Goal: Transaction & Acquisition: Purchase product/service

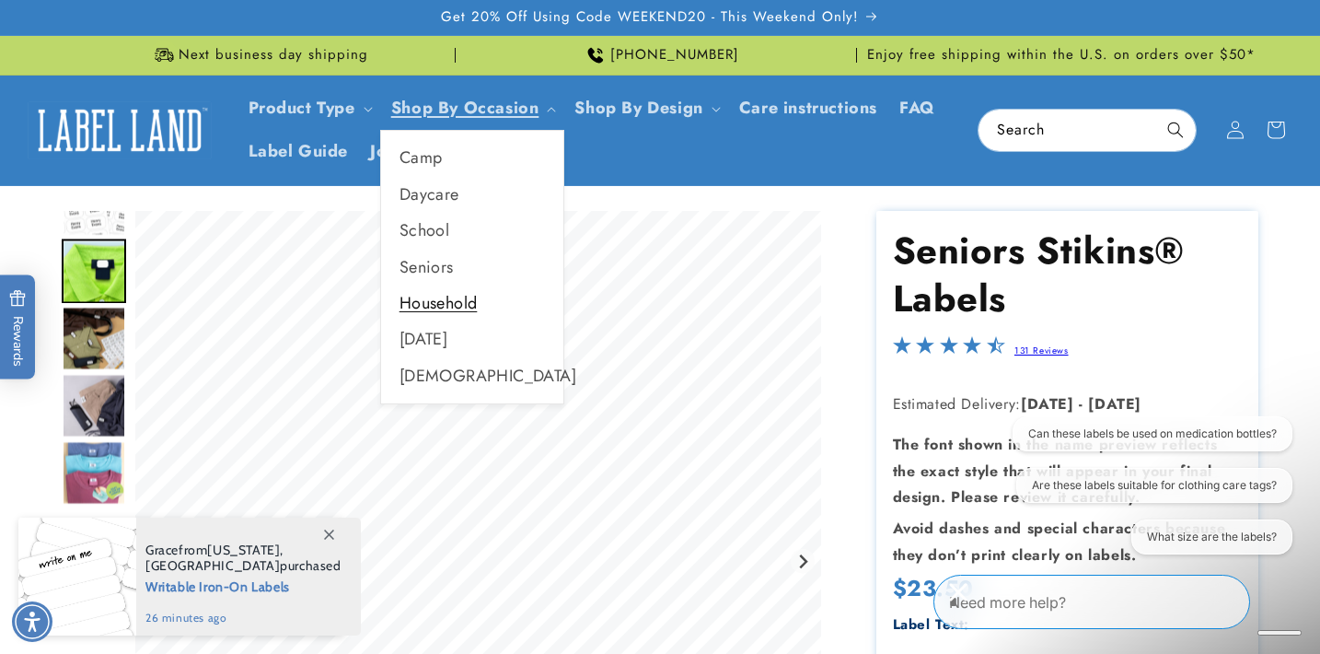
click at [441, 311] on link "Household" at bounding box center [472, 303] width 182 height 36
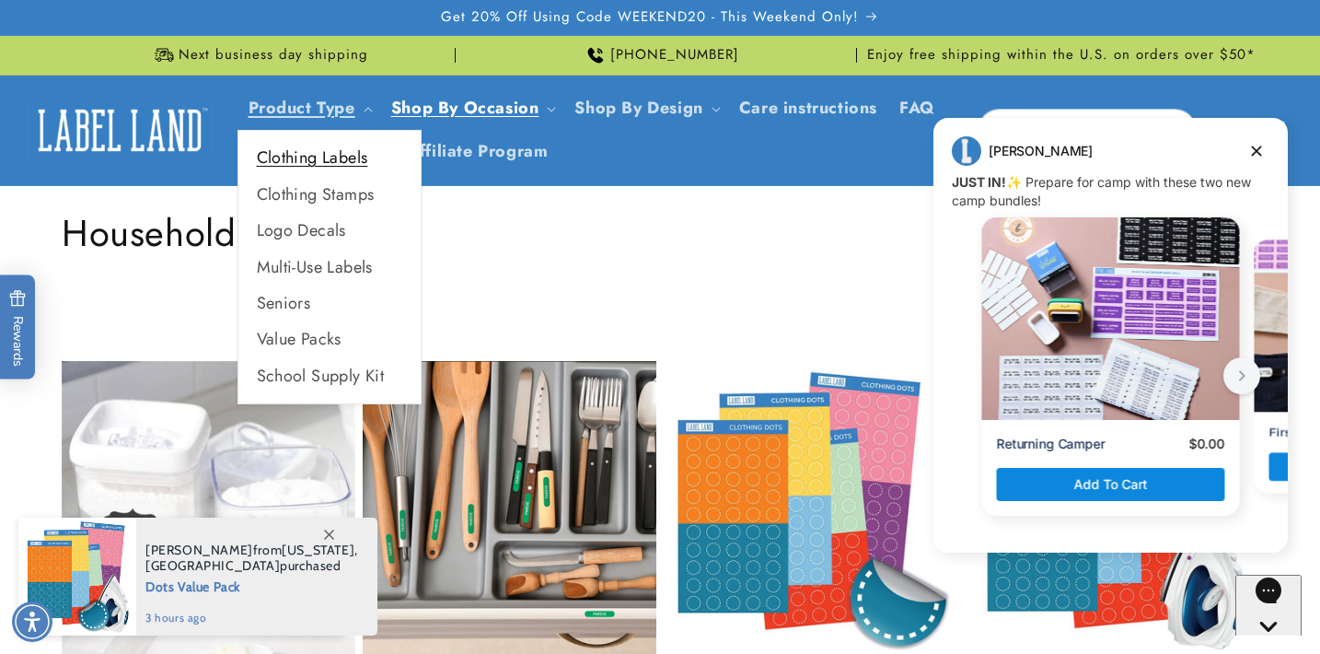
click at [308, 161] on link "Clothing Labels" at bounding box center [329, 158] width 182 height 36
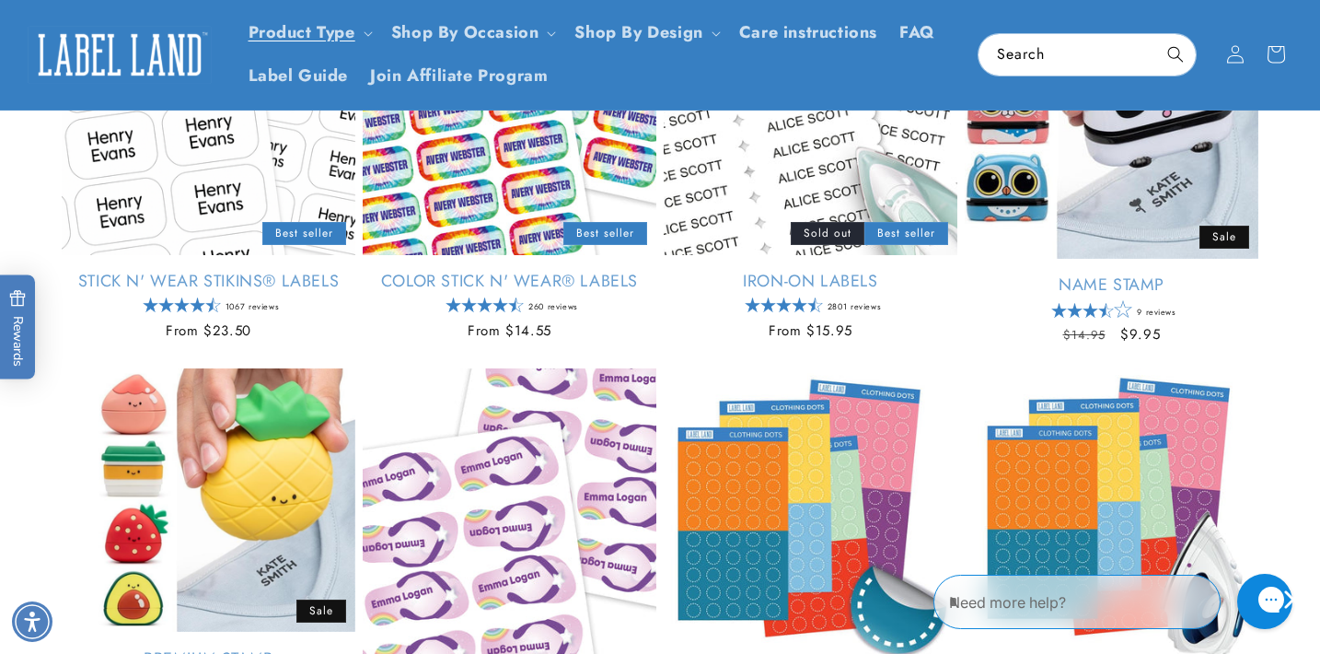
scroll to position [371, 0]
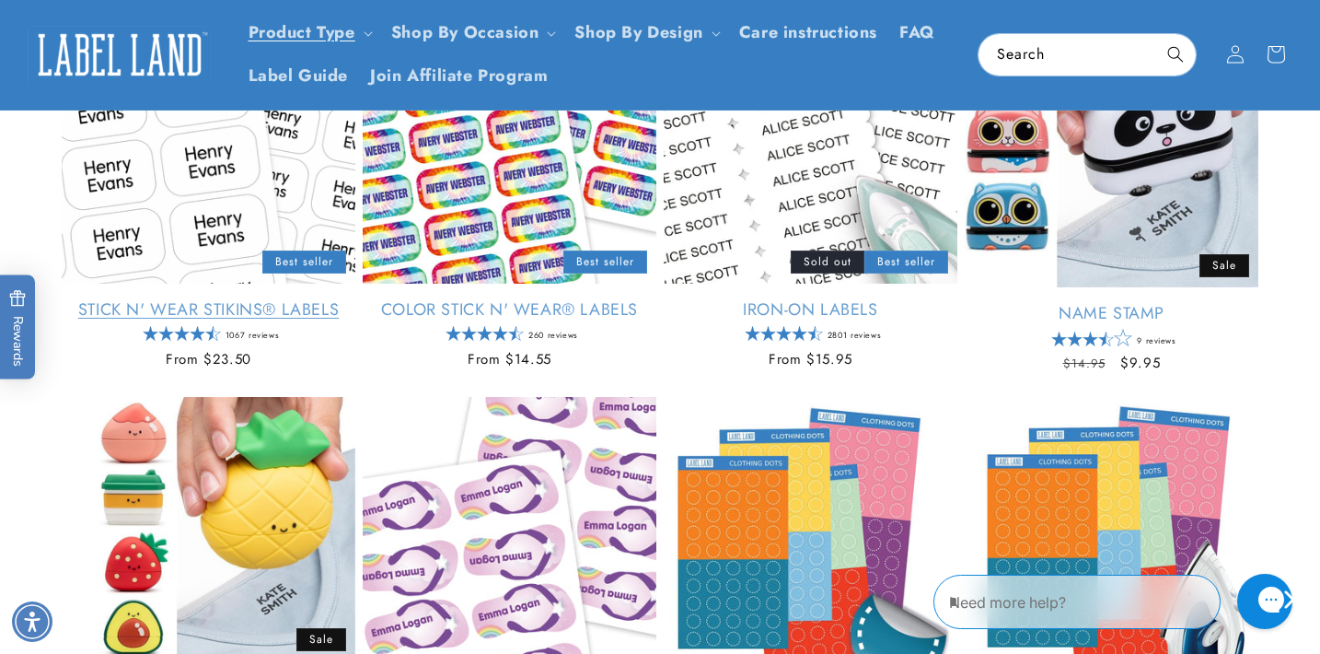
click at [200, 299] on link "Stick N' Wear Stikins® Labels" at bounding box center [209, 309] width 294 height 21
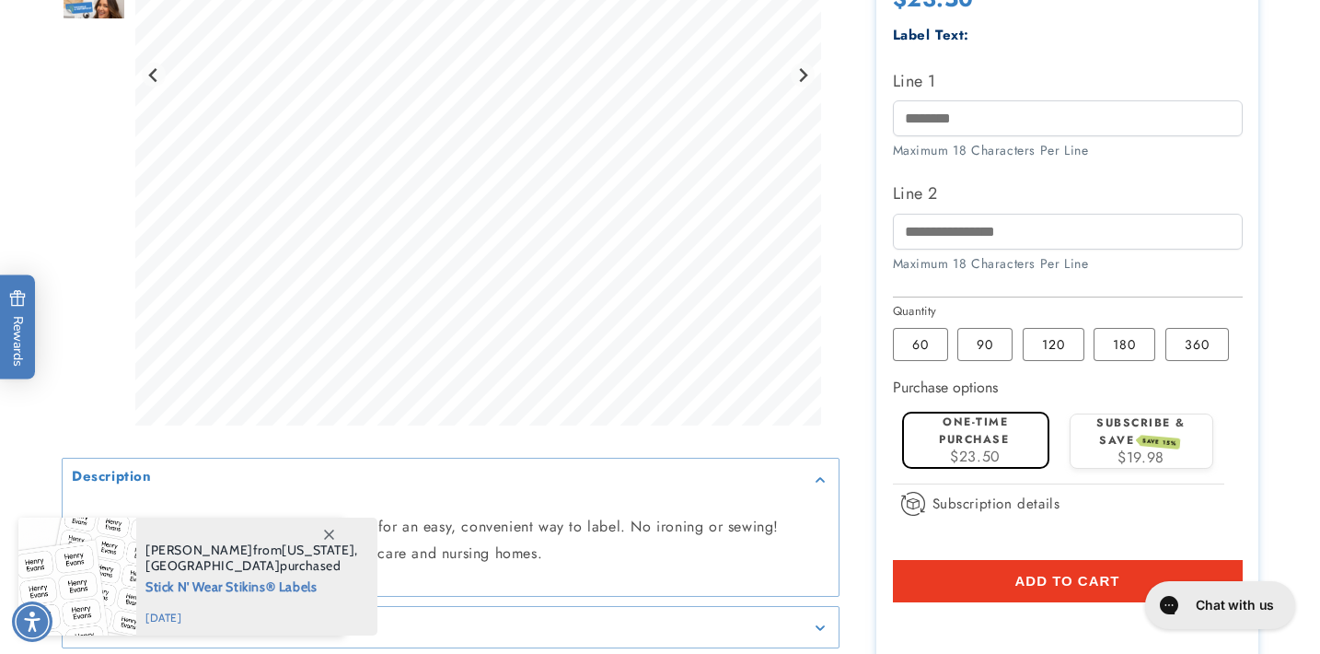
scroll to position [632, 0]
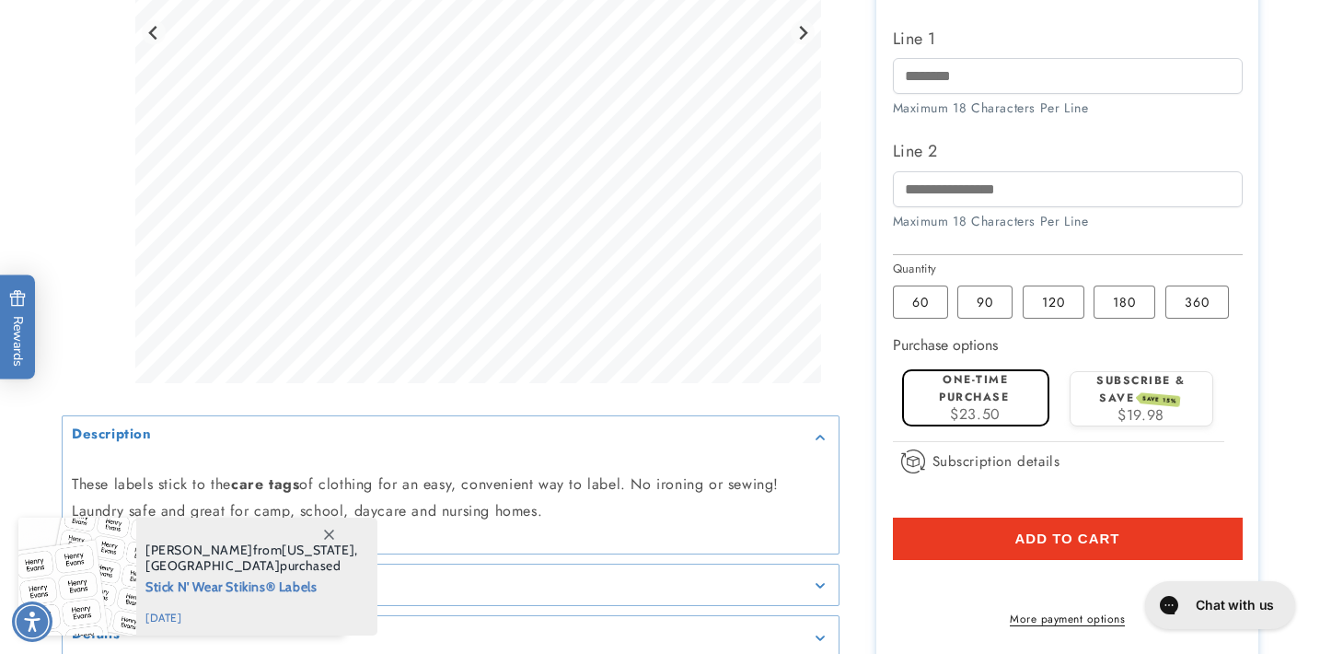
click at [988, 405] on label "One-time purchase" at bounding box center [974, 388] width 70 height 34
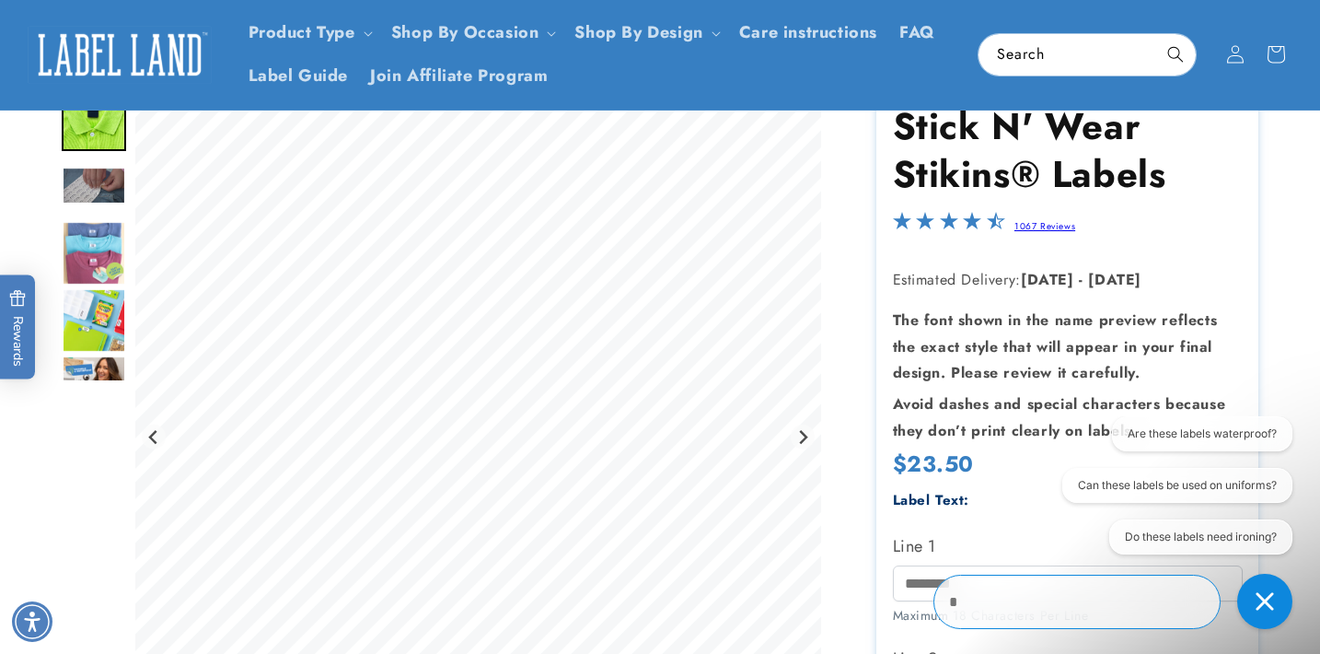
scroll to position [0, 0]
click at [95, 315] on img "Go to slide 5" at bounding box center [94, 320] width 64 height 64
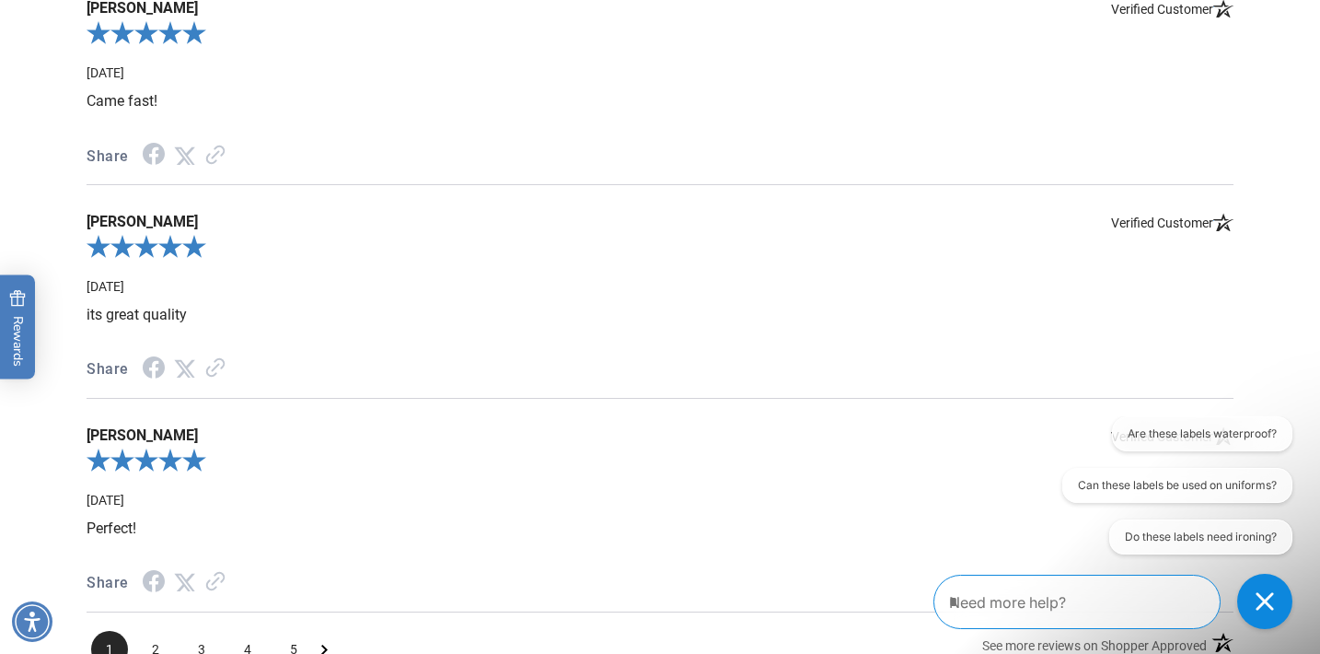
scroll to position [2233, 0]
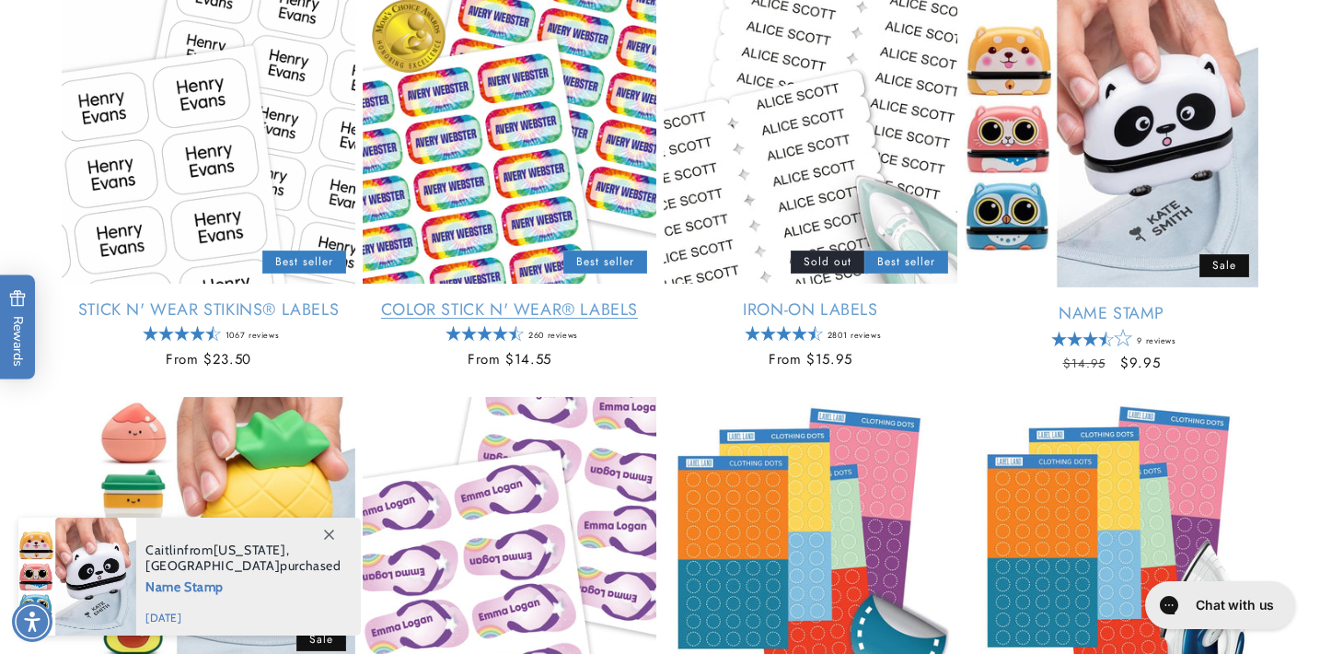
click at [543, 320] on link "Color Stick N' Wear® Labels" at bounding box center [510, 309] width 294 height 21
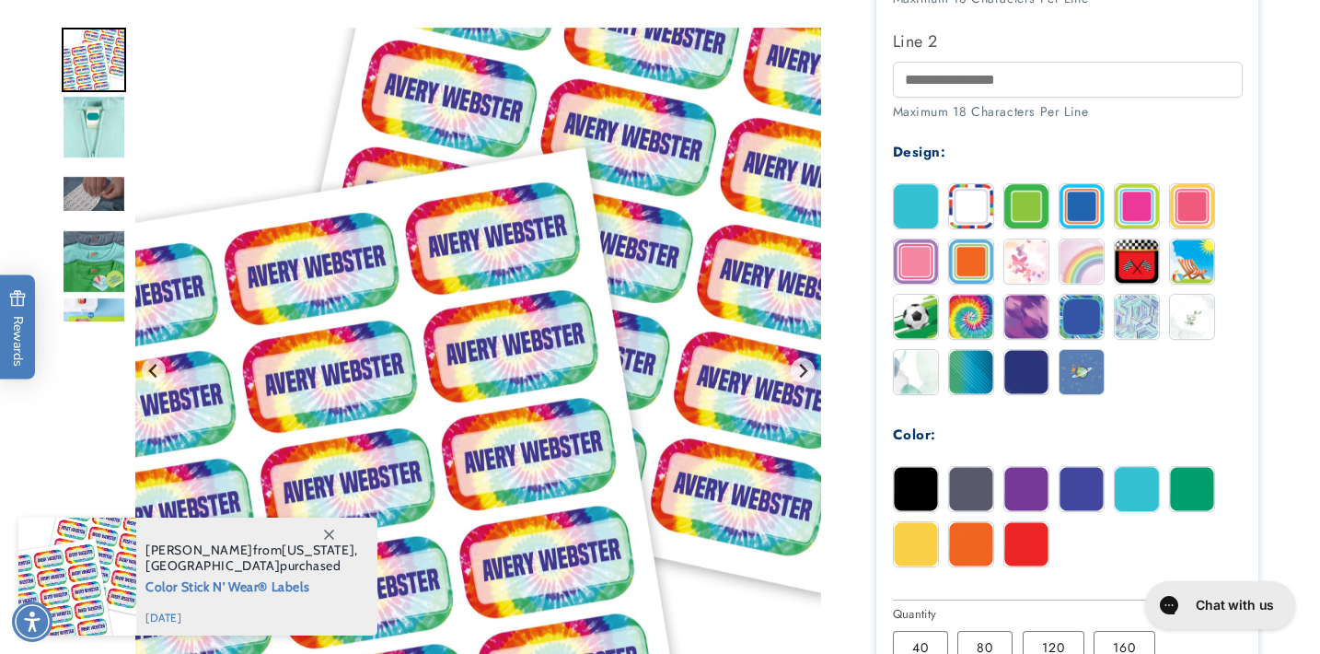
scroll to position [745, 0]
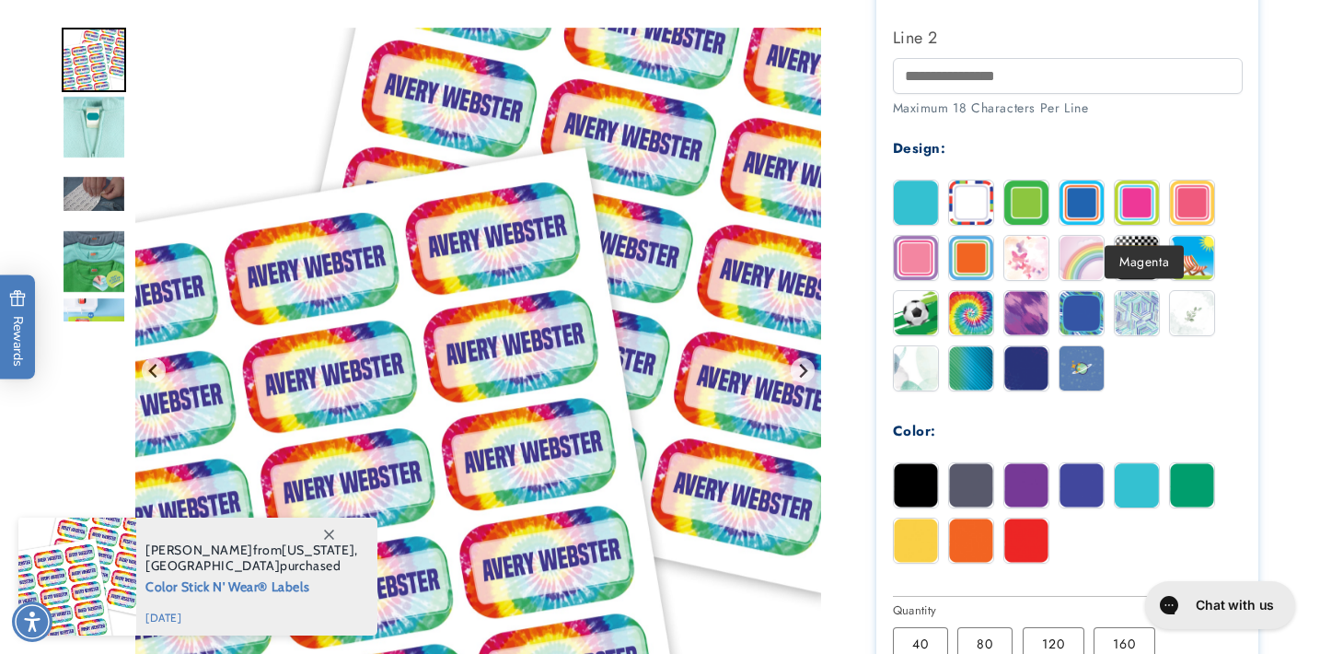
click at [1137, 211] on img at bounding box center [1137, 202] width 44 height 44
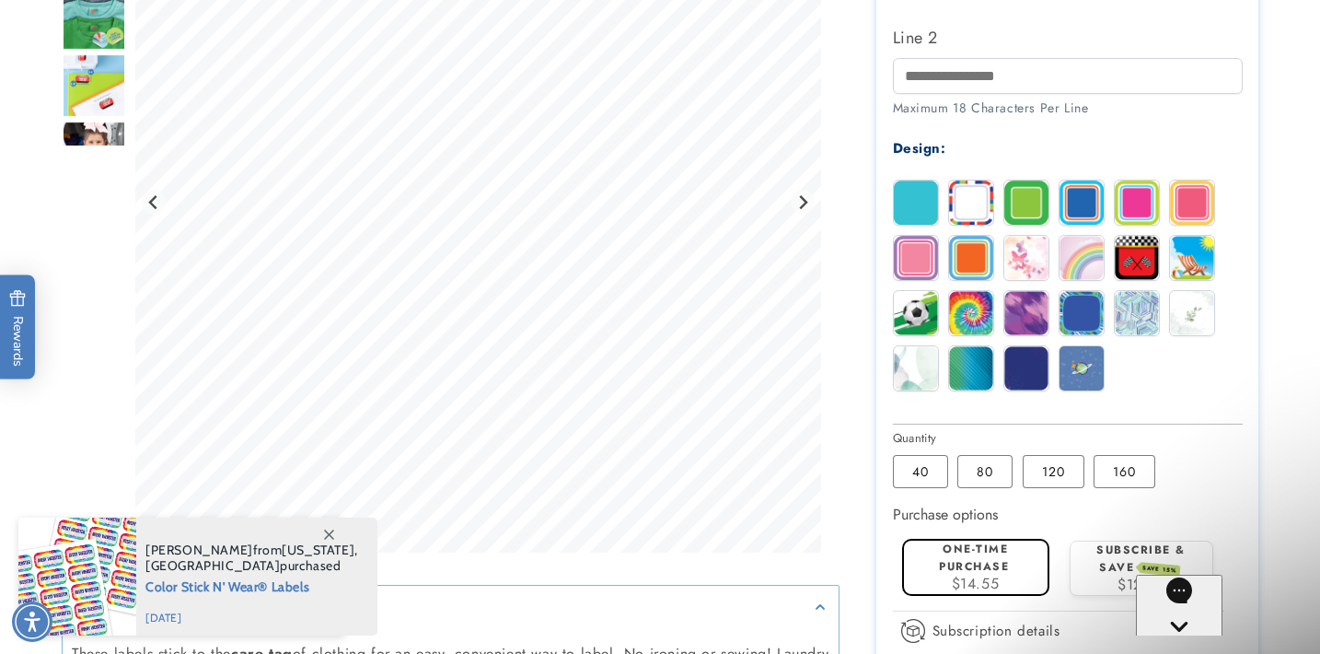
scroll to position [0, 0]
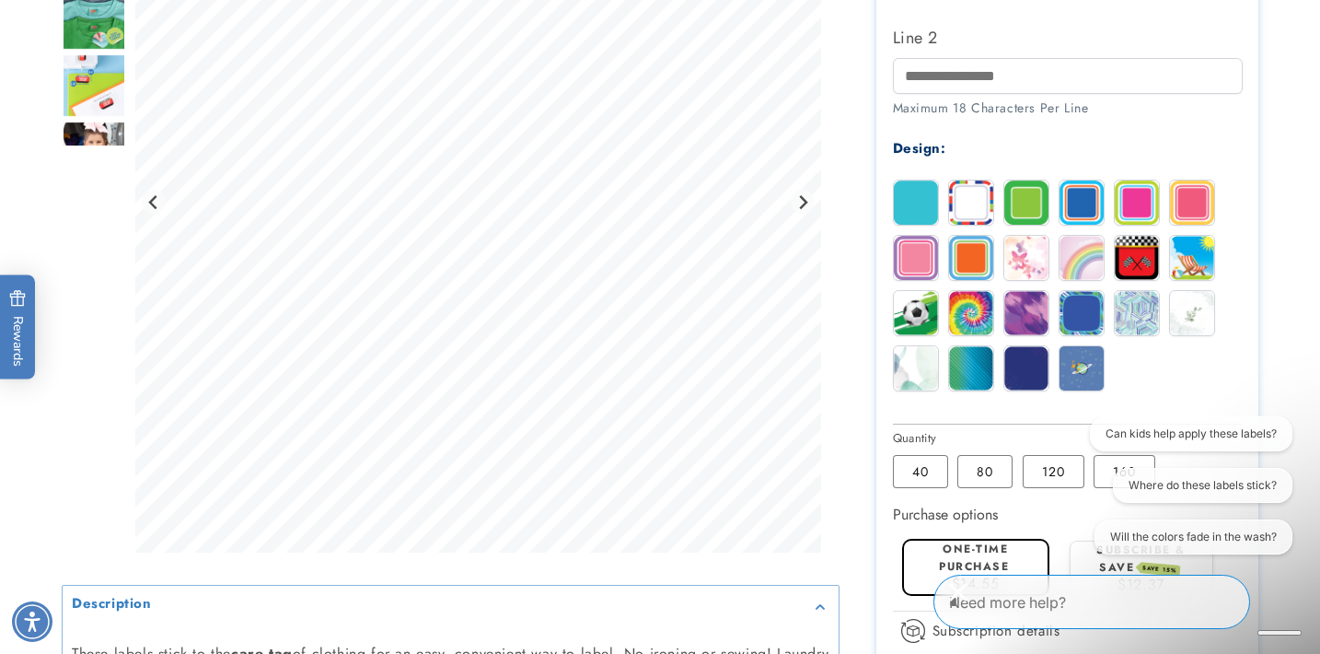
click at [928, 257] on img at bounding box center [916, 258] width 44 height 44
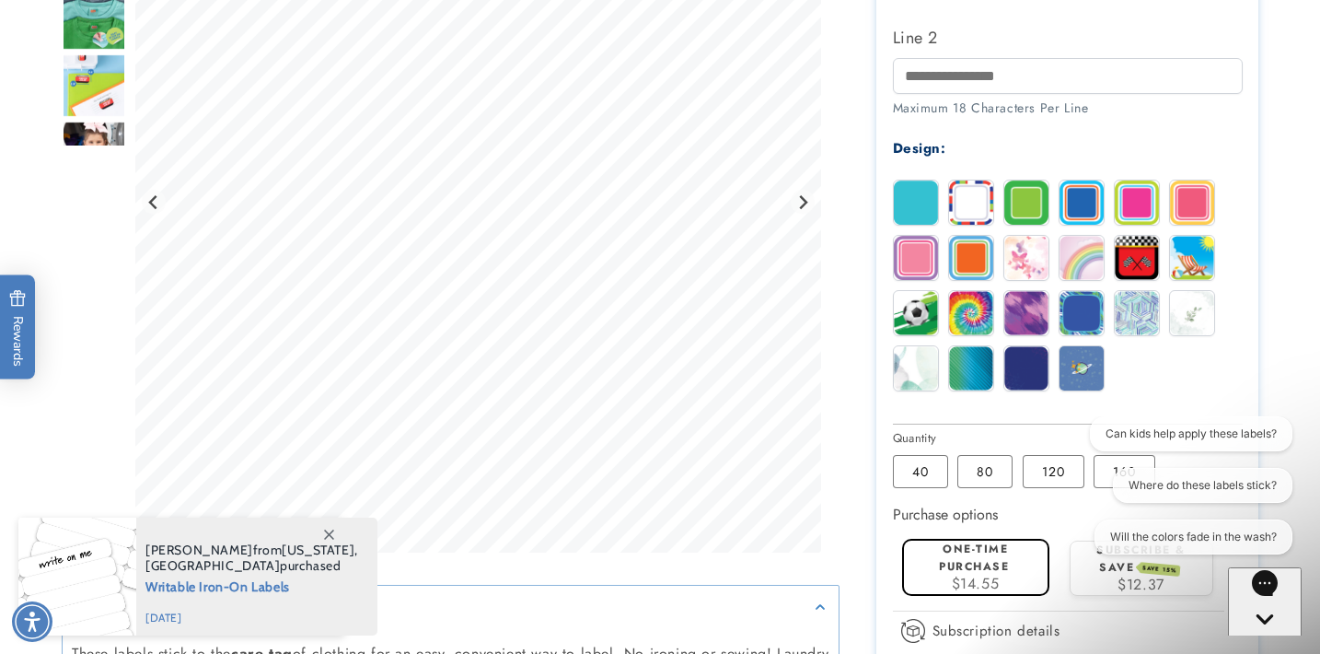
click at [1096, 378] on img at bounding box center [1082, 368] width 44 height 44
click at [1135, 211] on img at bounding box center [1137, 202] width 44 height 44
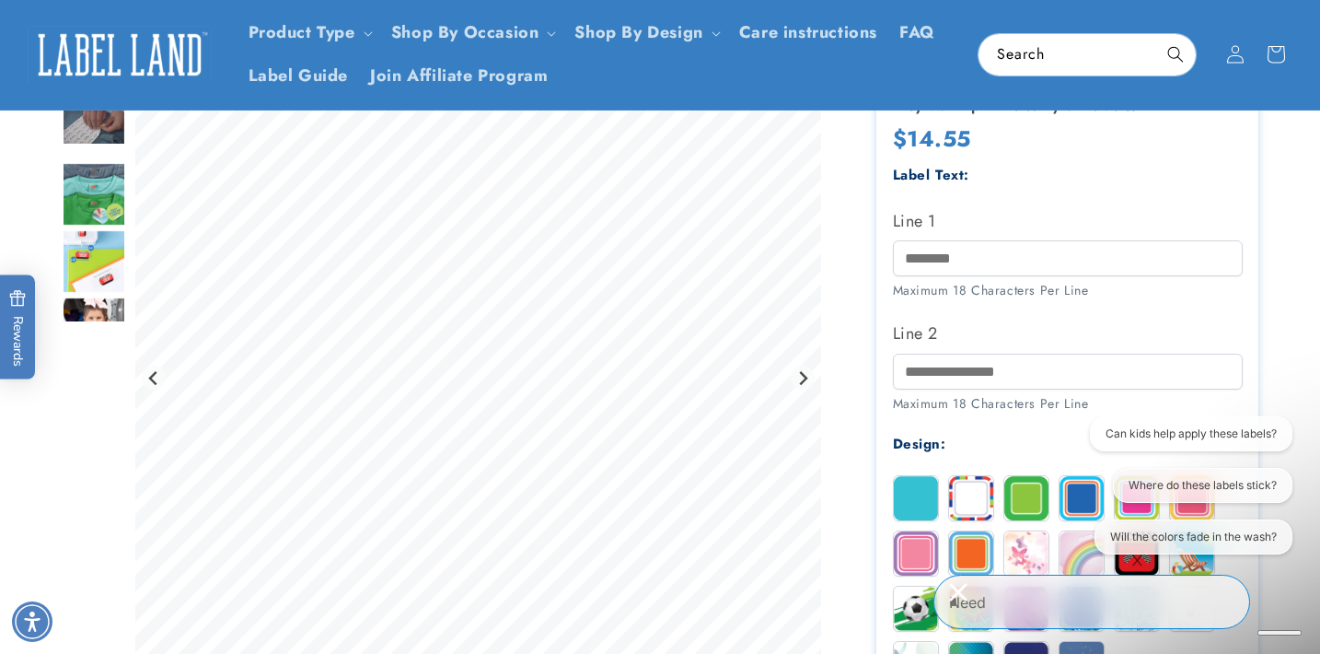
scroll to position [296, 0]
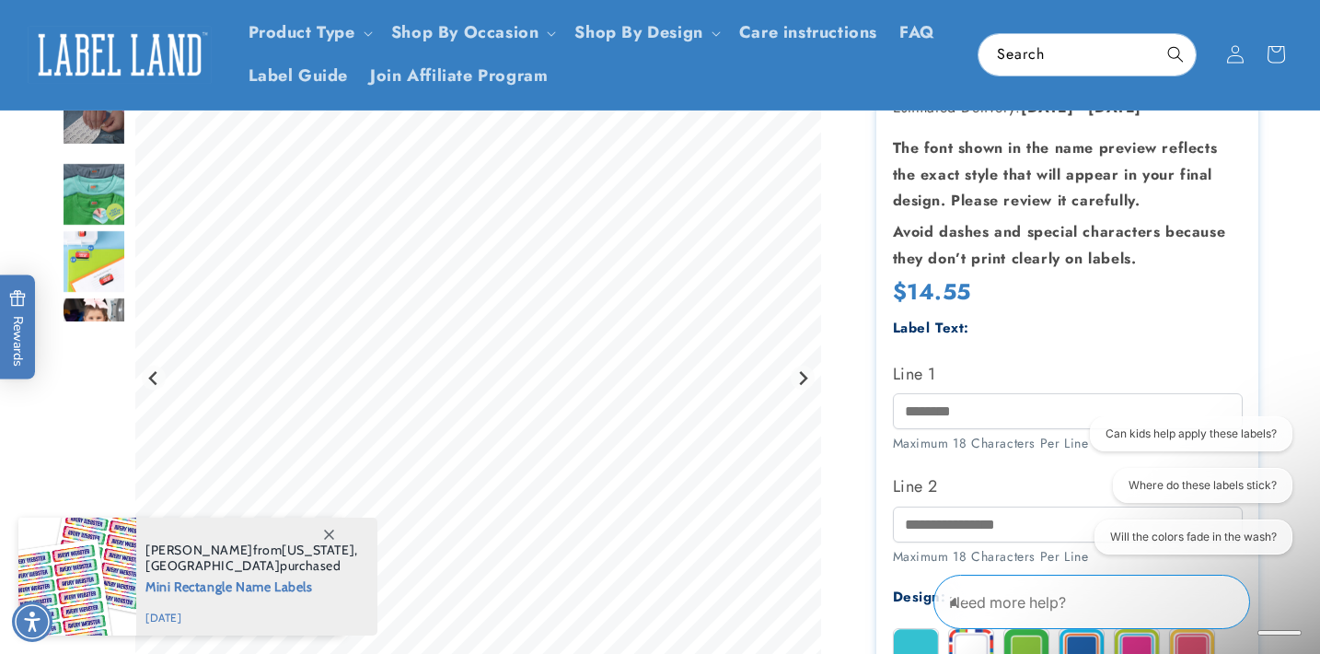
click at [87, 213] on img "Go to slide 4" at bounding box center [94, 194] width 64 height 64
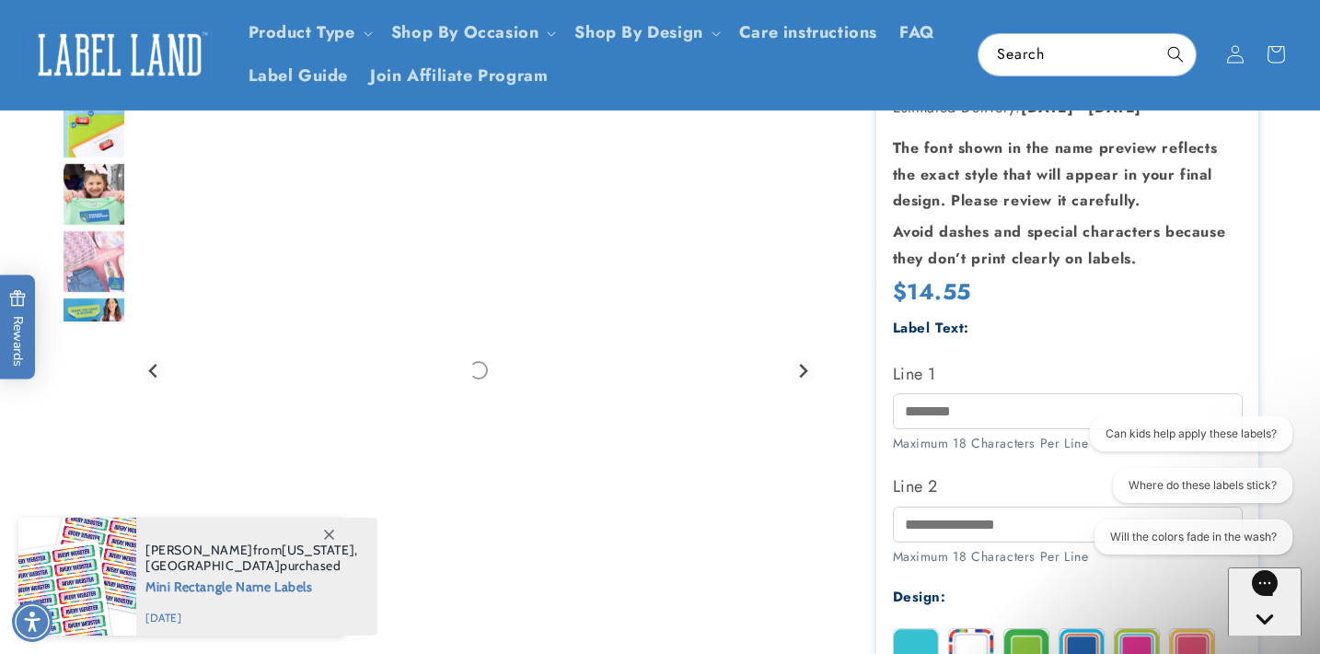
click at [95, 262] on img "Go to slide 7" at bounding box center [94, 261] width 64 height 64
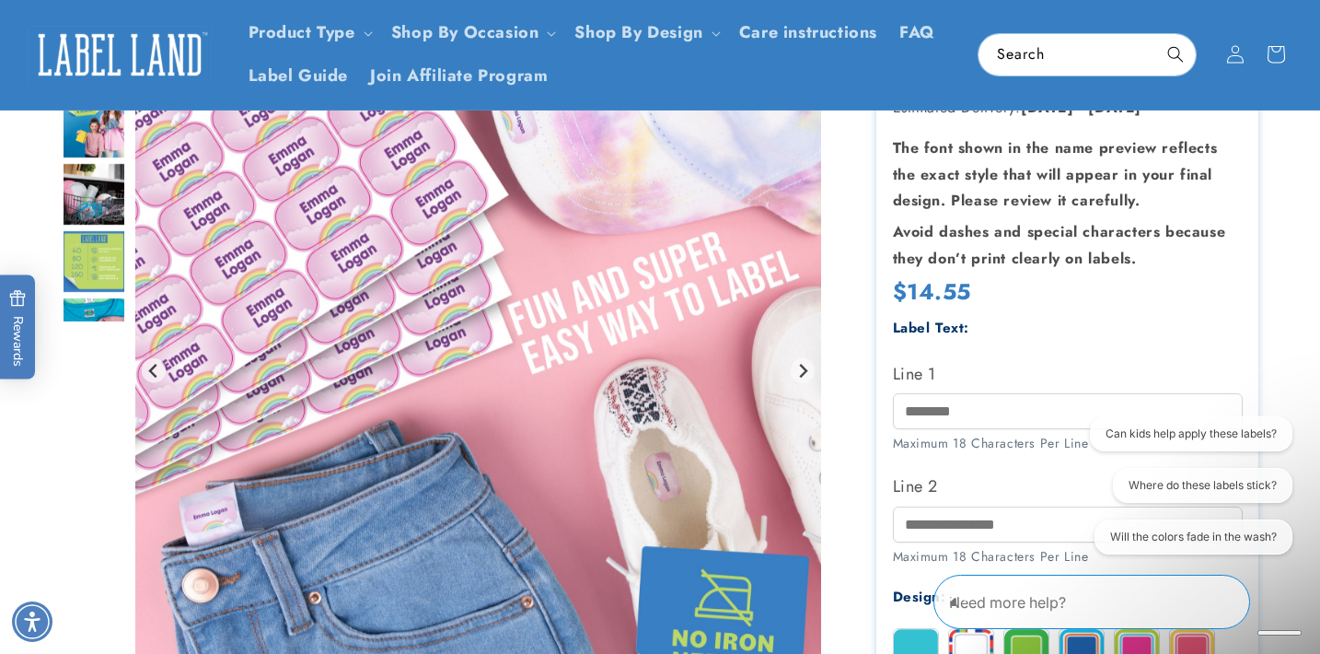
click at [91, 226] on img "Go to slide 9" at bounding box center [94, 194] width 64 height 64
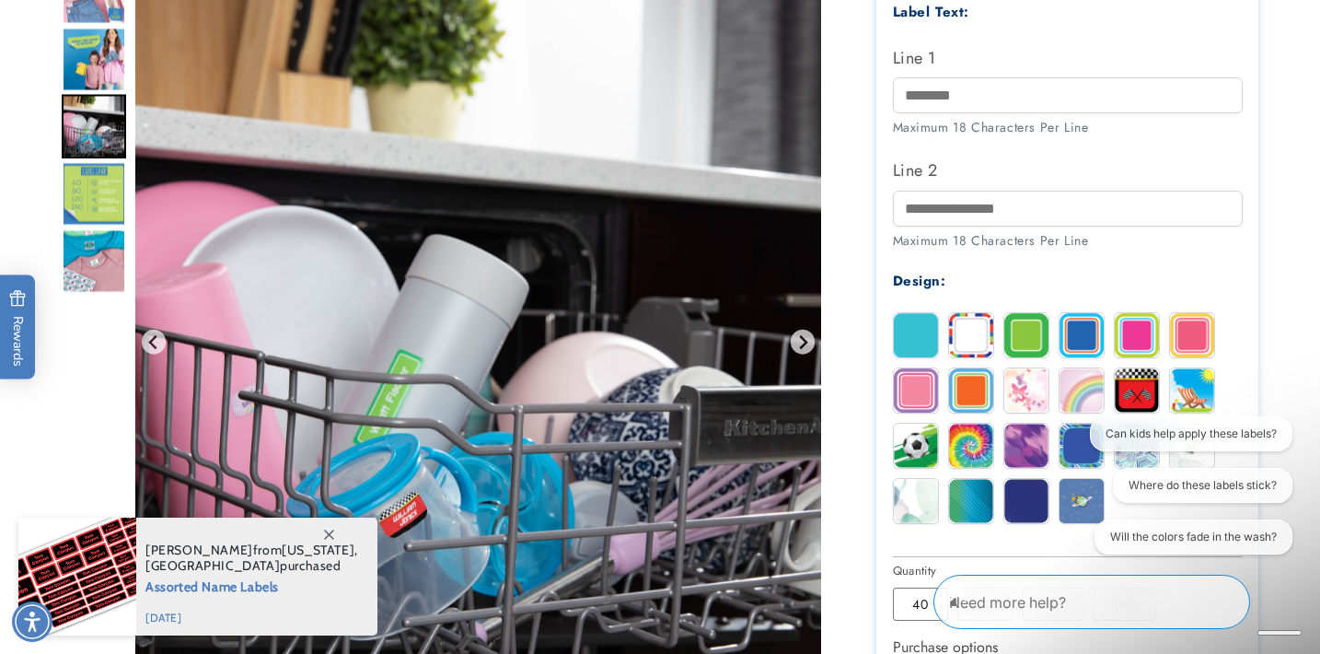
scroll to position [621, 0]
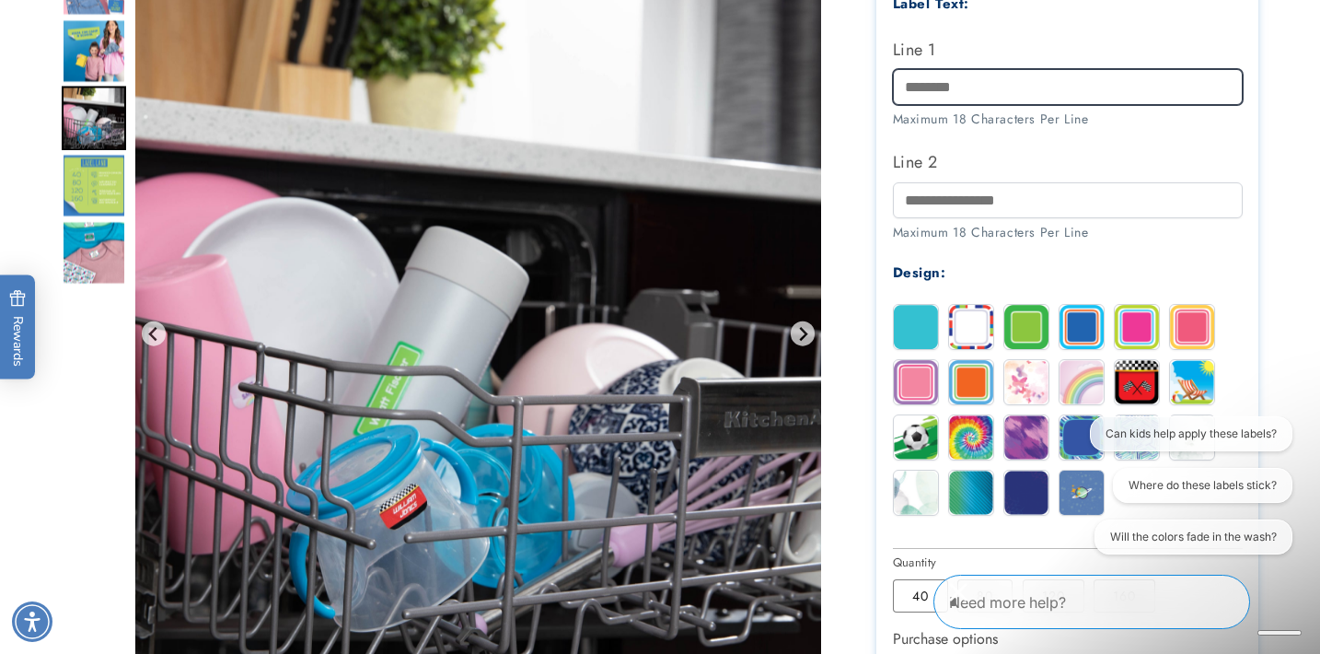
click at [961, 90] on input "Line 1" at bounding box center [1068, 87] width 350 height 36
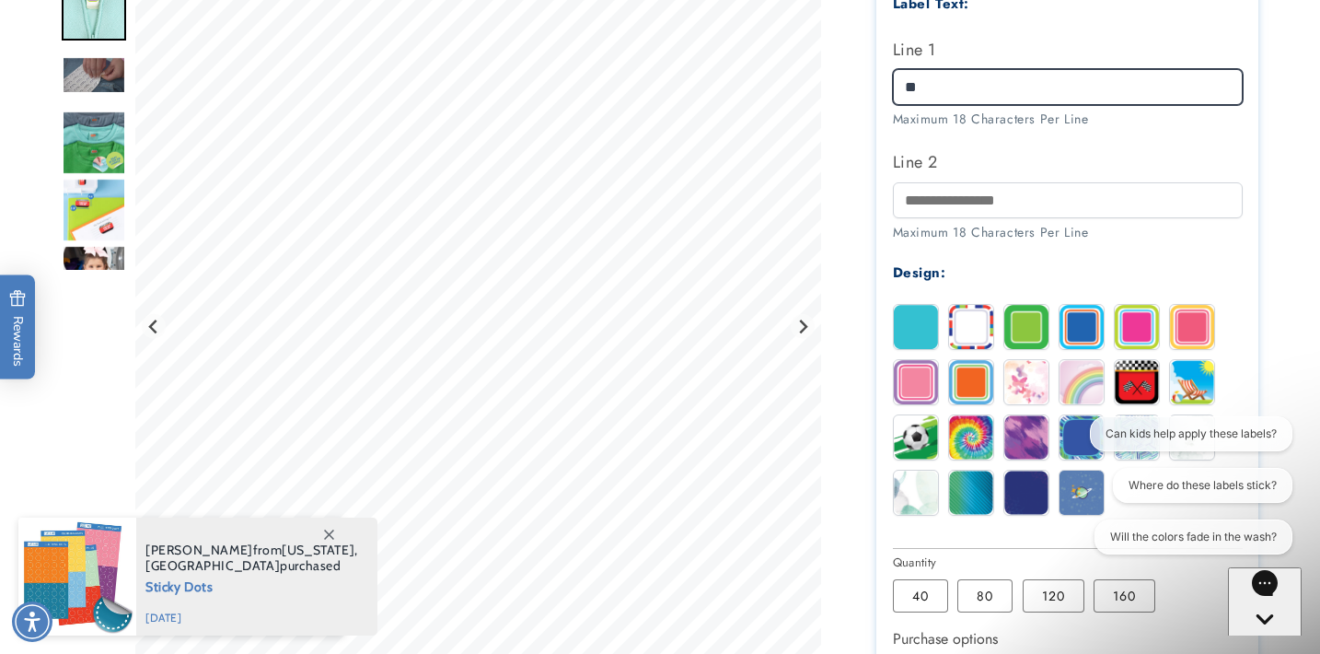
type input "*"
type input "**********"
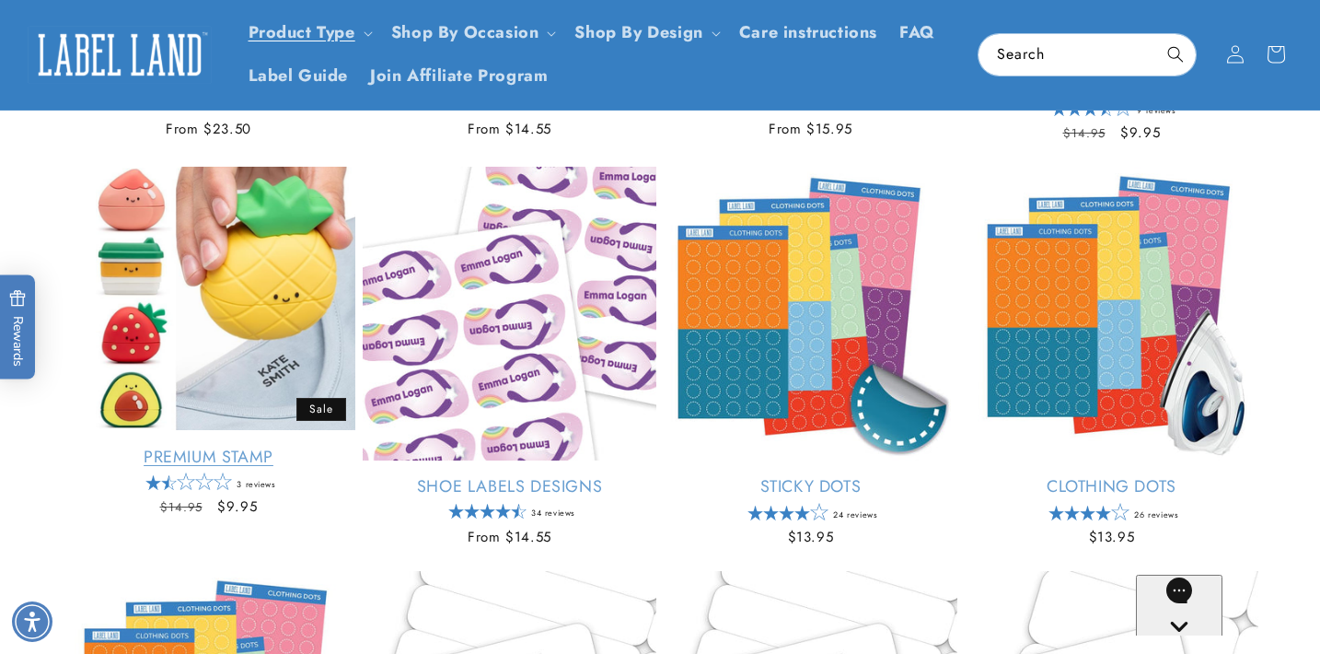
scroll to position [745, 0]
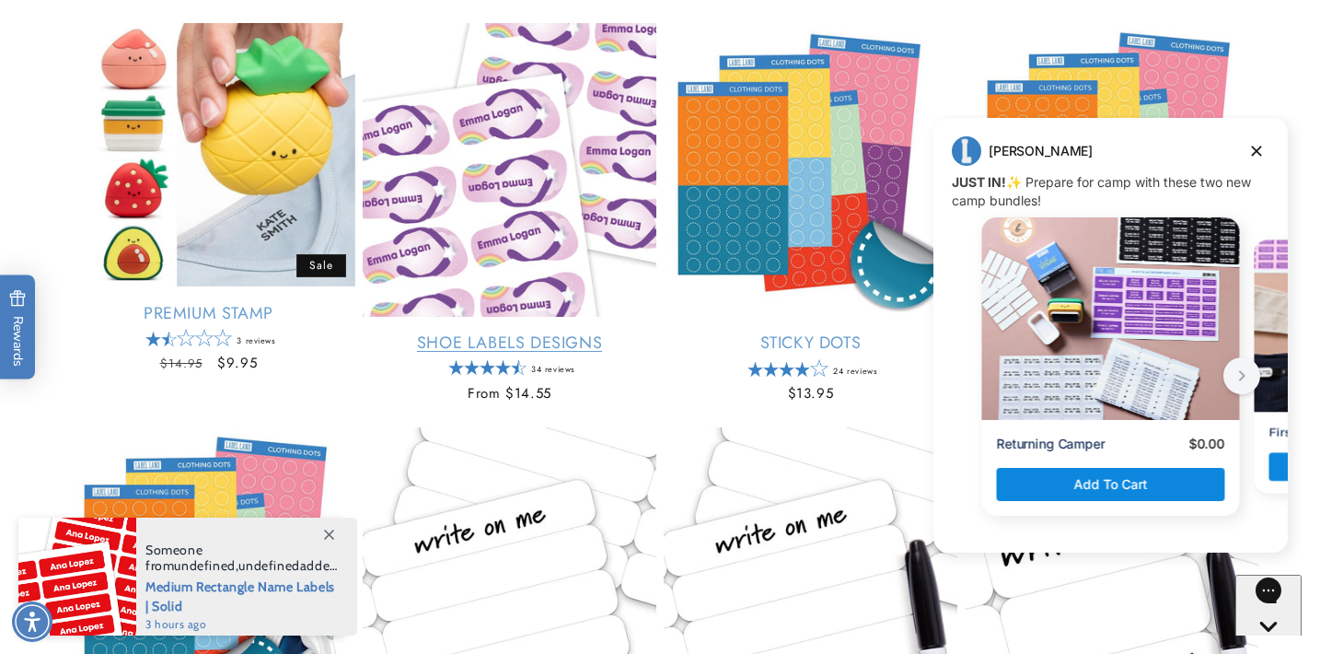
click at [482, 354] on link "Shoe Labels Designs" at bounding box center [510, 342] width 294 height 21
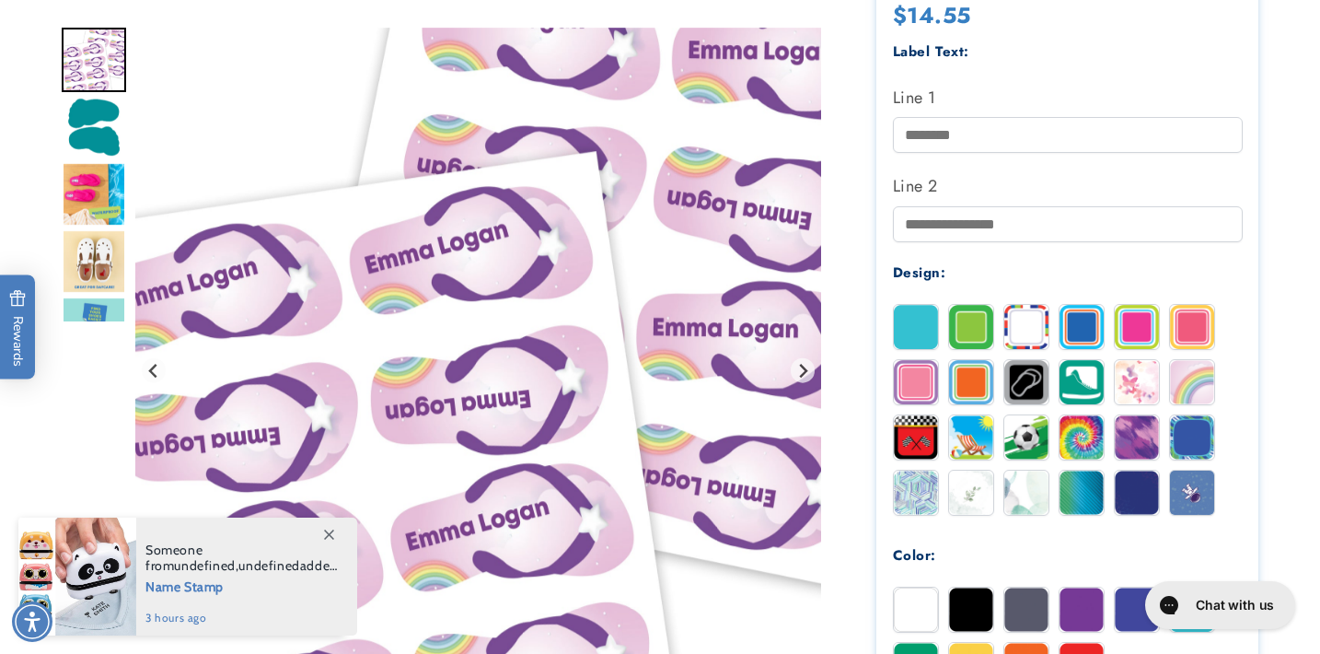
scroll to position [575, 0]
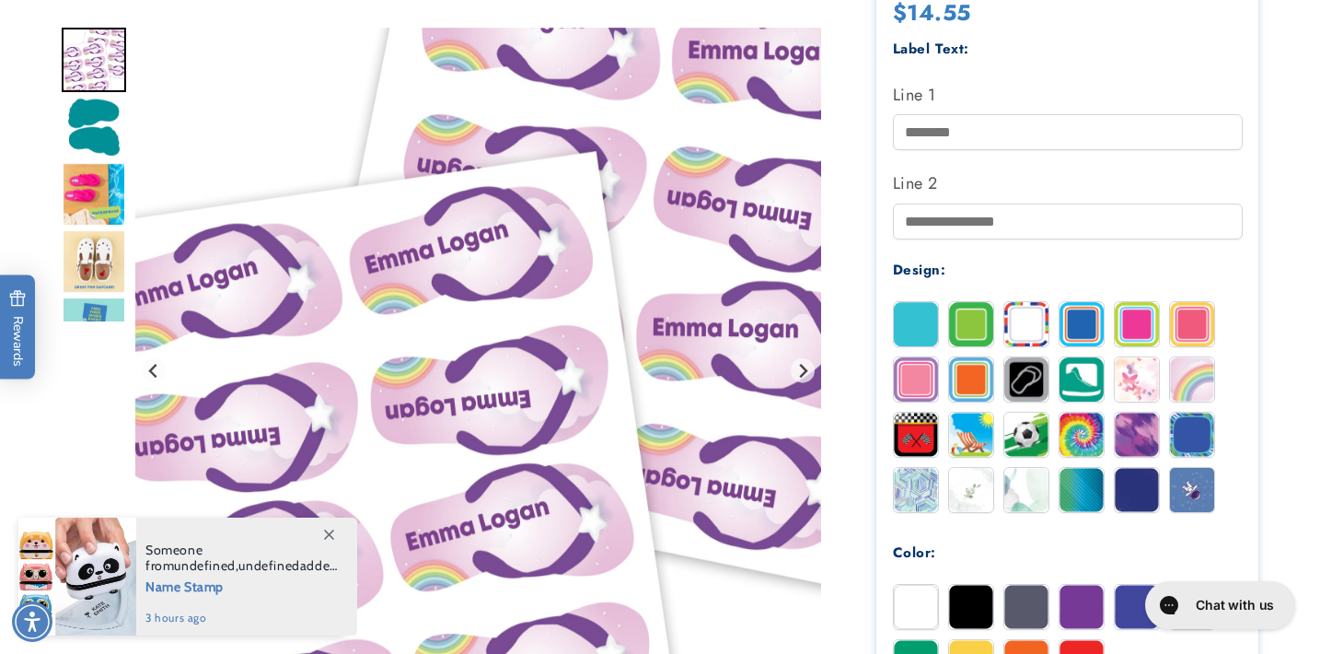
click at [909, 325] on img at bounding box center [916, 324] width 44 height 44
click at [926, 381] on img at bounding box center [916, 379] width 44 height 44
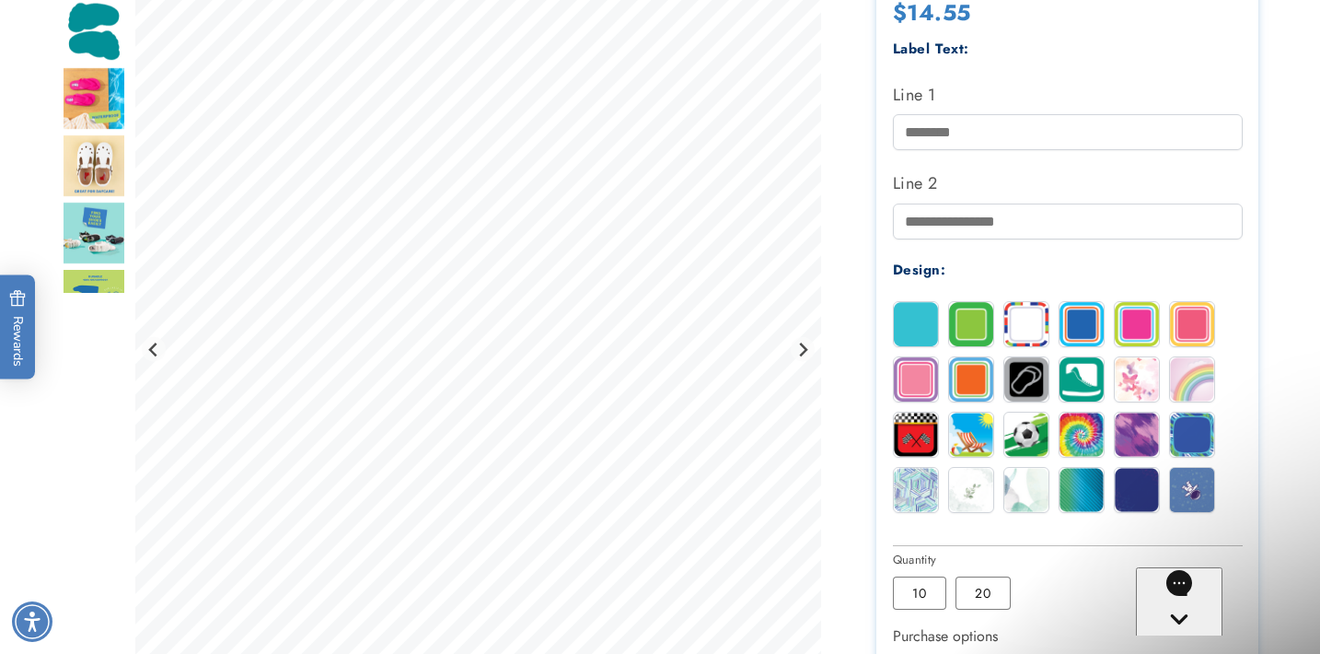
scroll to position [0, 0]
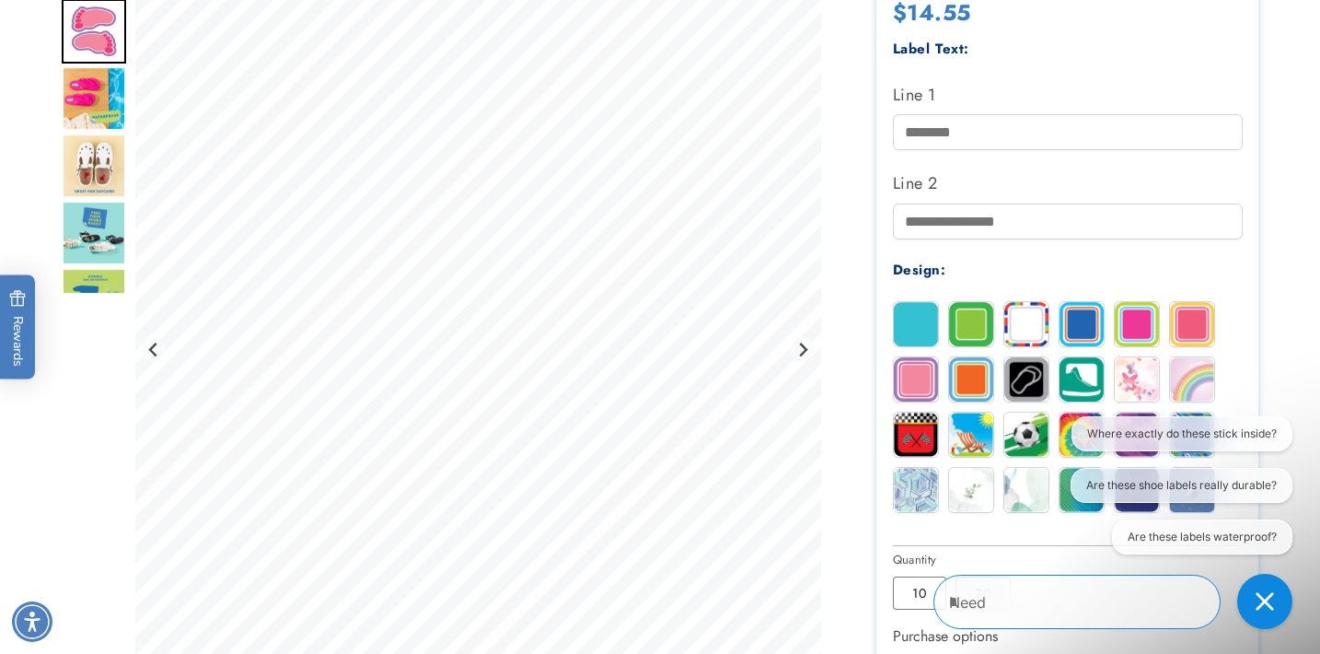
click at [979, 375] on img at bounding box center [971, 379] width 44 height 44
click at [1084, 337] on img at bounding box center [1082, 324] width 44 height 44
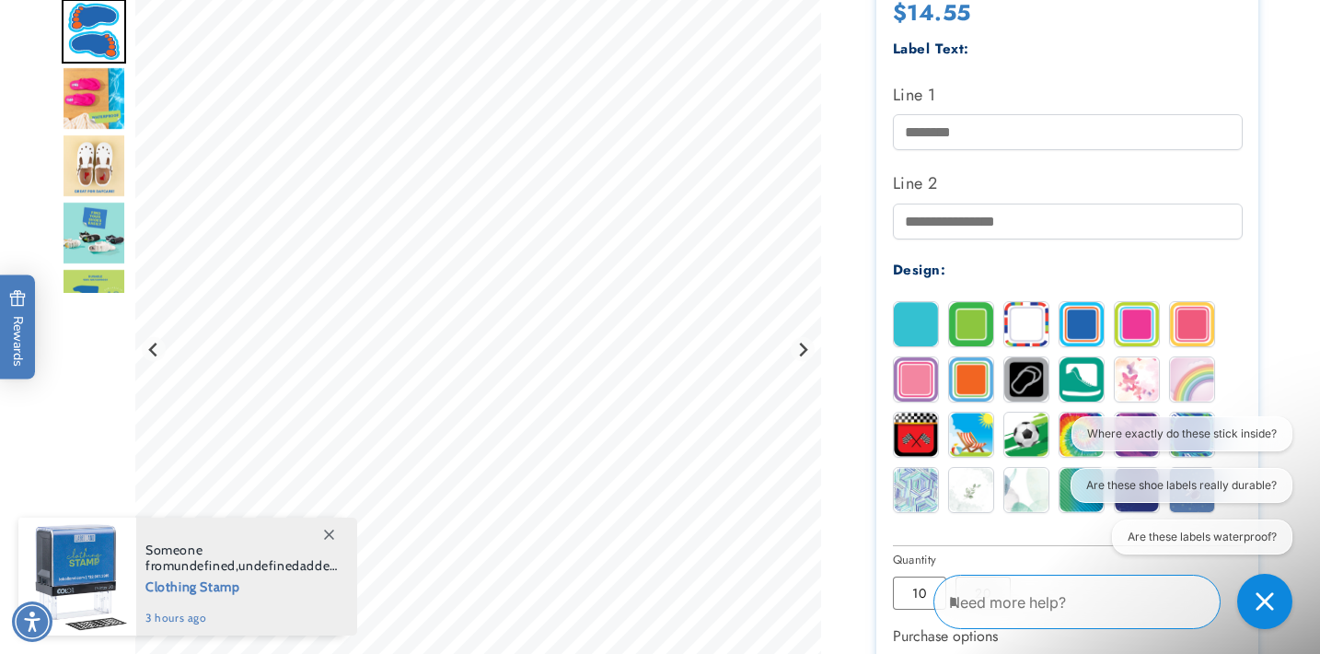
click at [62, 64] on img "Go to slide 2" at bounding box center [94, 31] width 64 height 64
click at [76, 119] on img "Go to slide 3" at bounding box center [94, 98] width 64 height 64
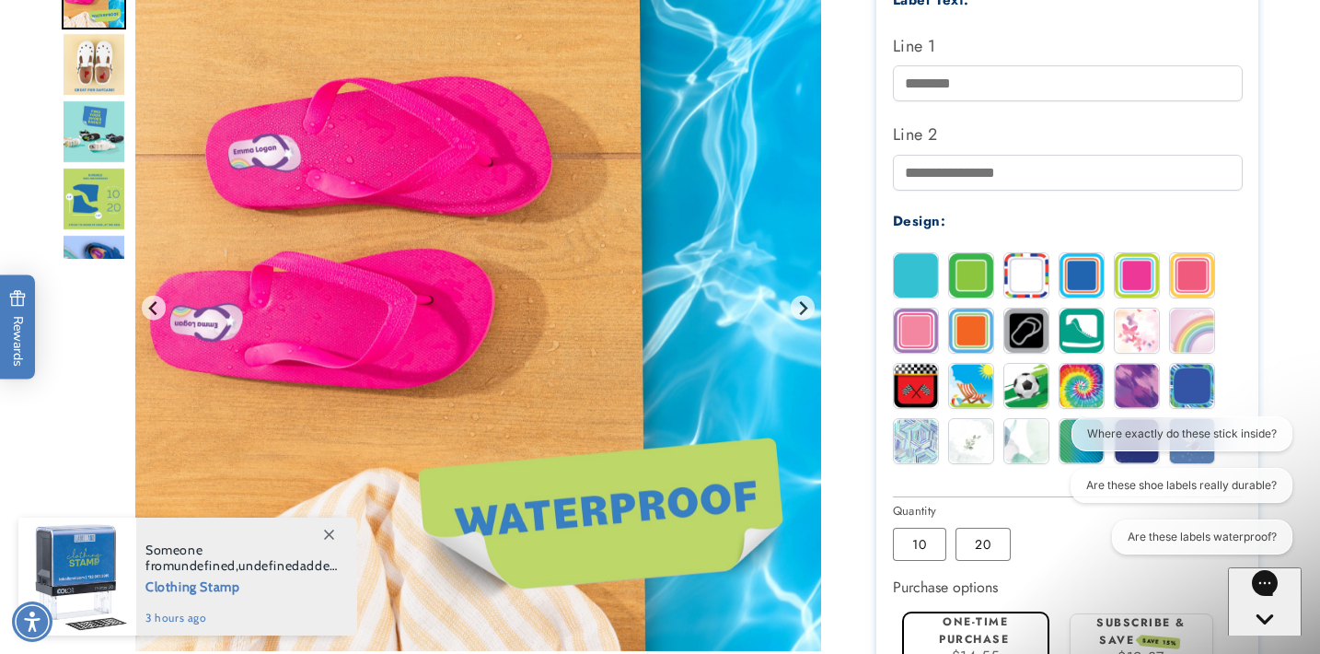
scroll to position [837, 0]
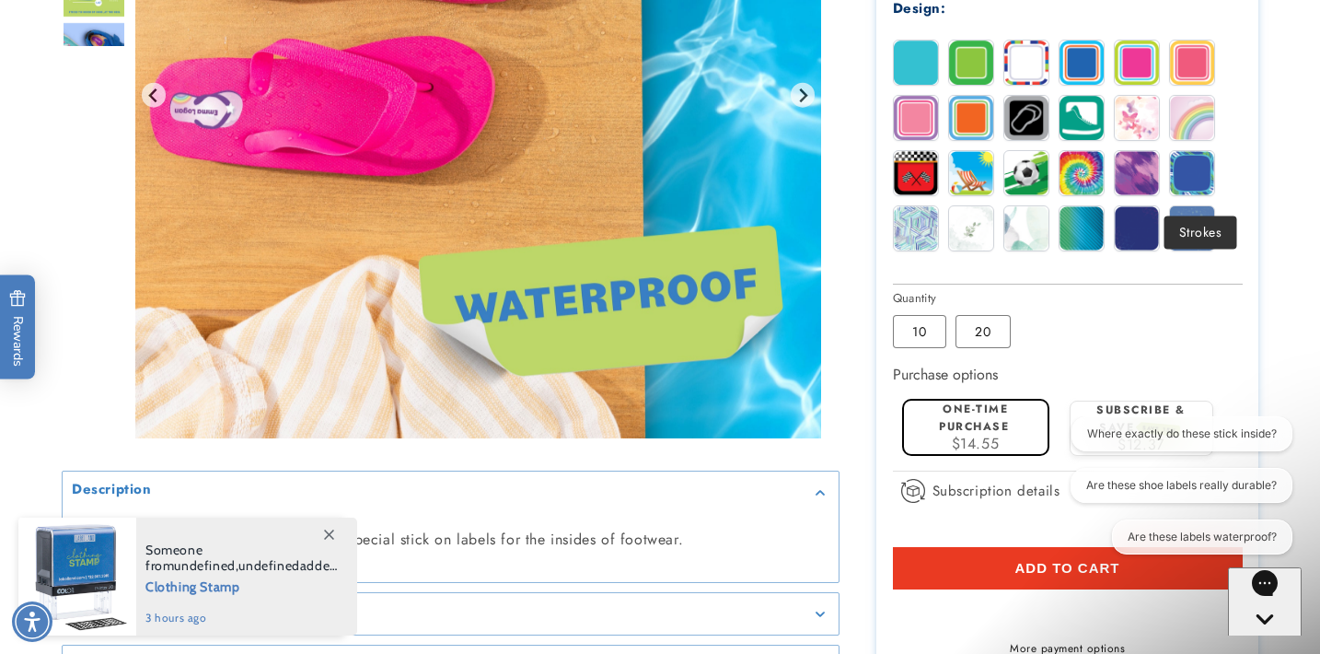
click at [1196, 176] on img at bounding box center [1192, 173] width 44 height 44
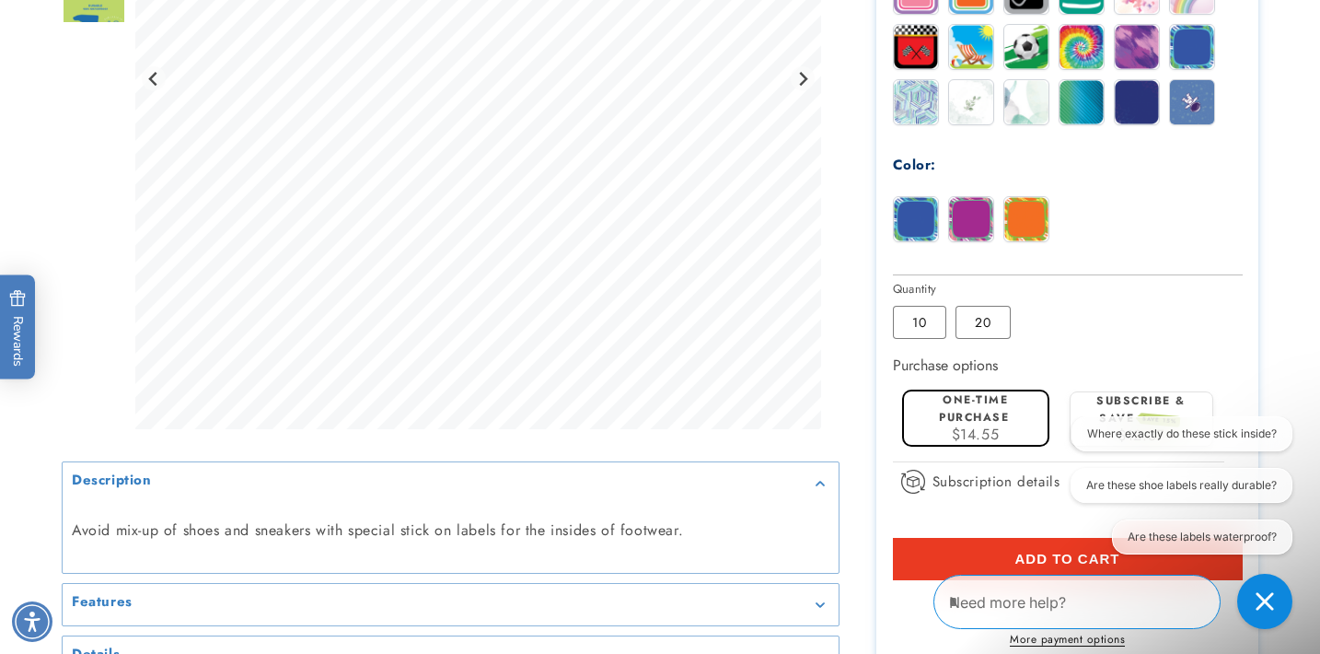
scroll to position [968, 0]
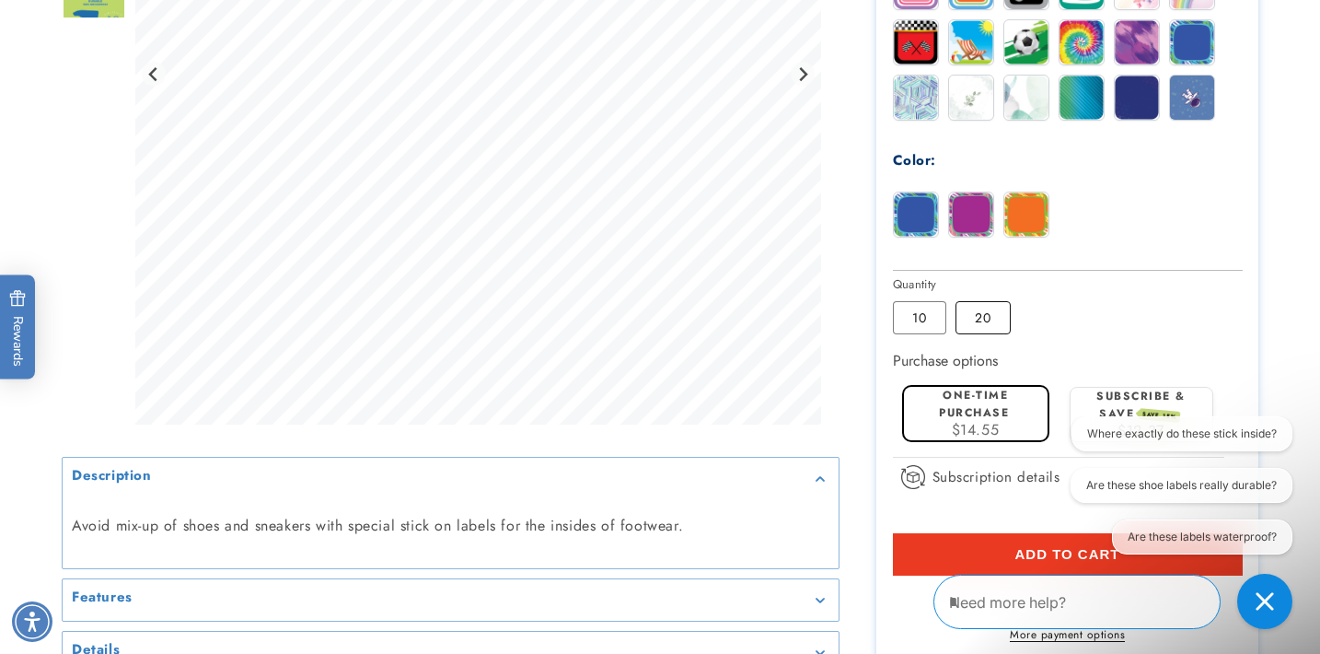
click at [987, 334] on label "20 Variant sold out or unavailable" at bounding box center [983, 317] width 55 height 33
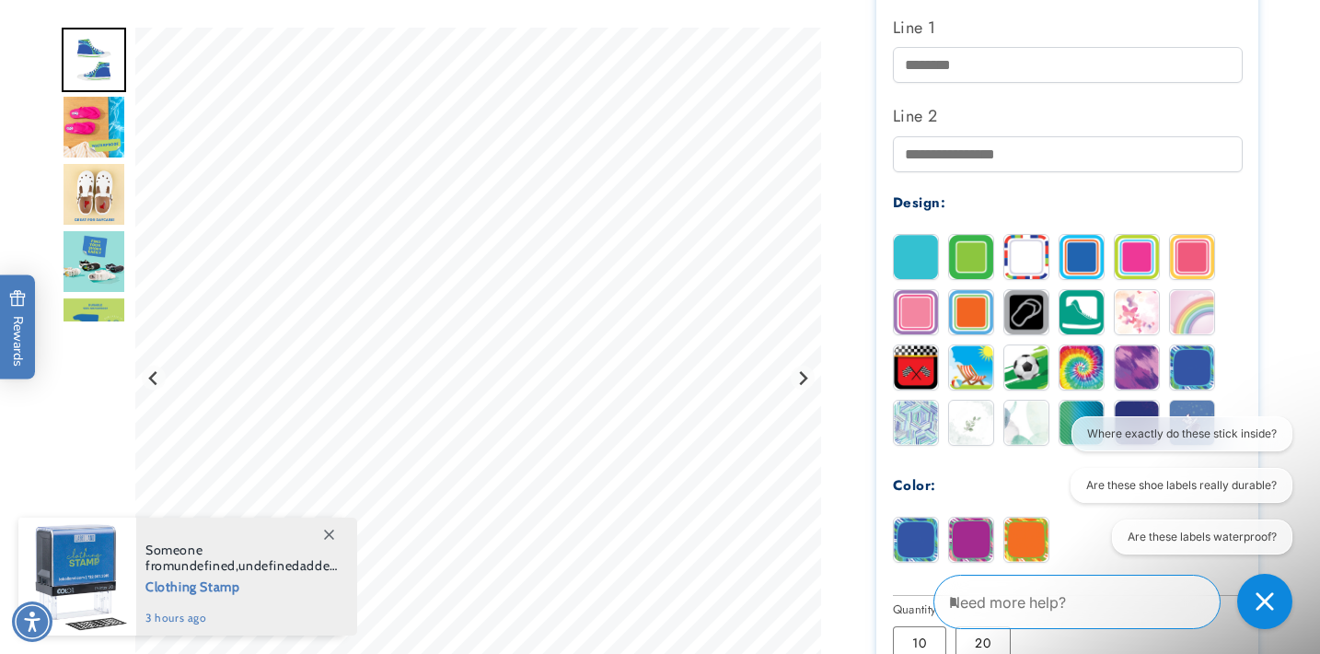
scroll to position [644, 0]
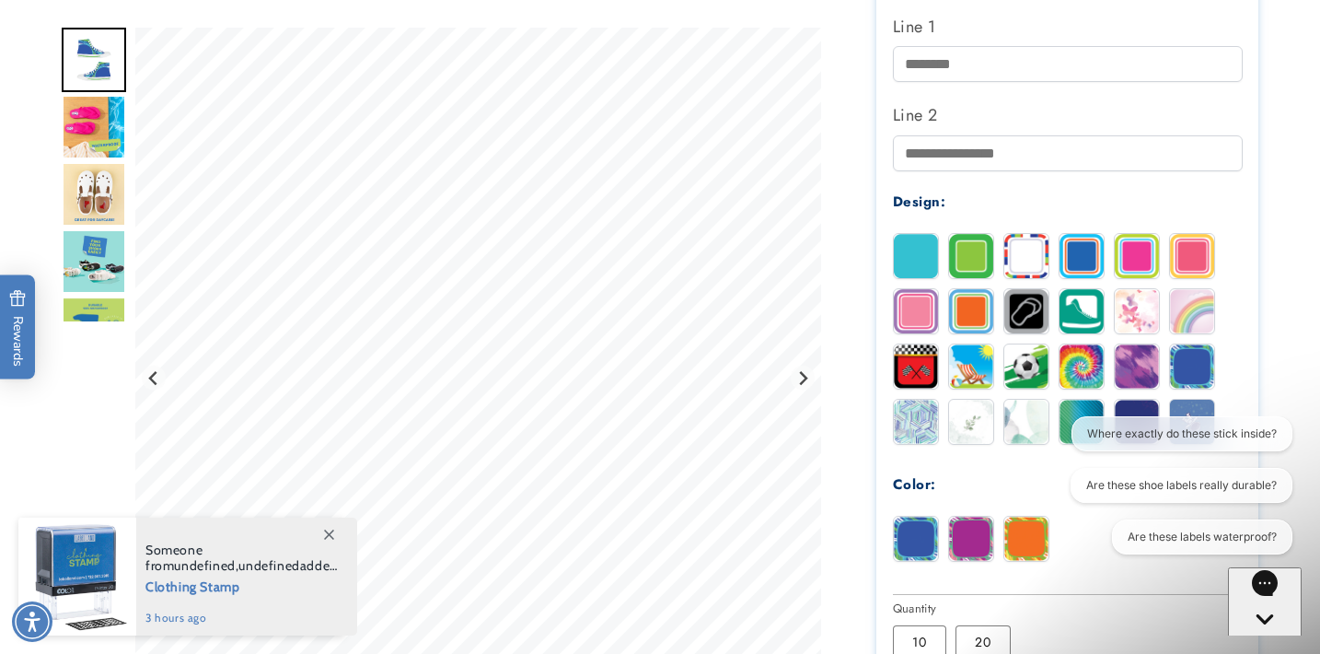
click at [911, 377] on img at bounding box center [916, 366] width 44 height 44
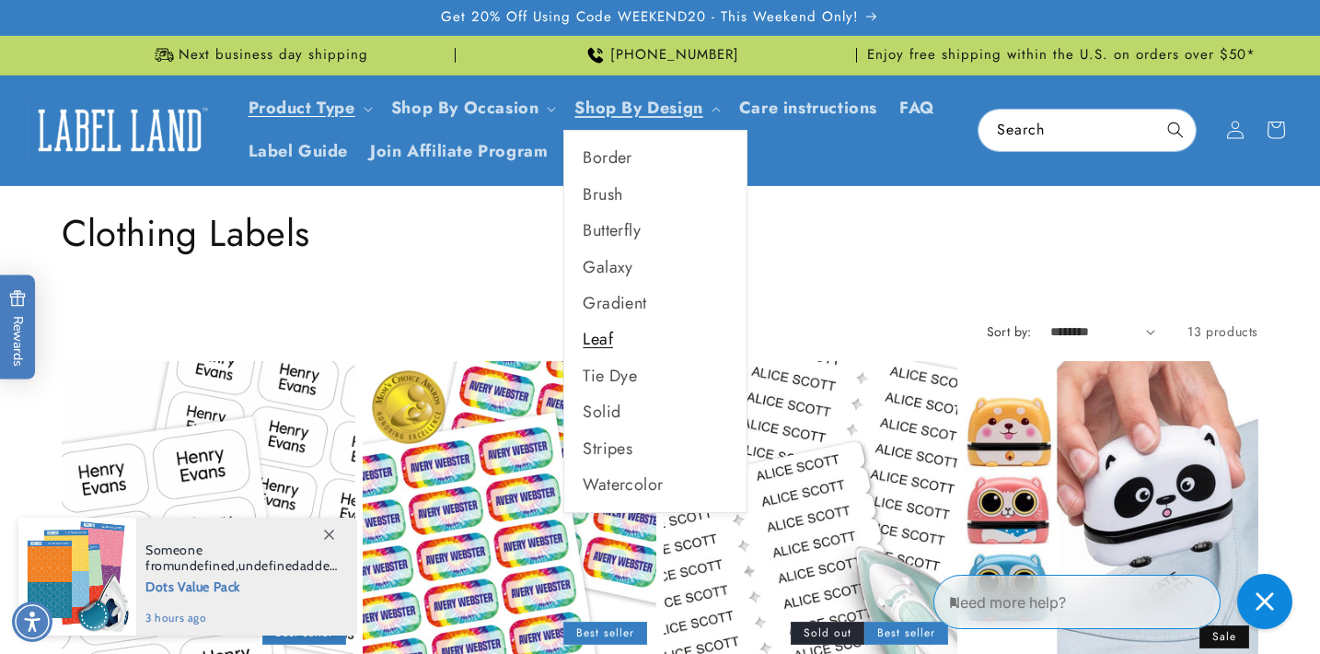
click at [622, 357] on link "Leaf" at bounding box center [655, 339] width 182 height 36
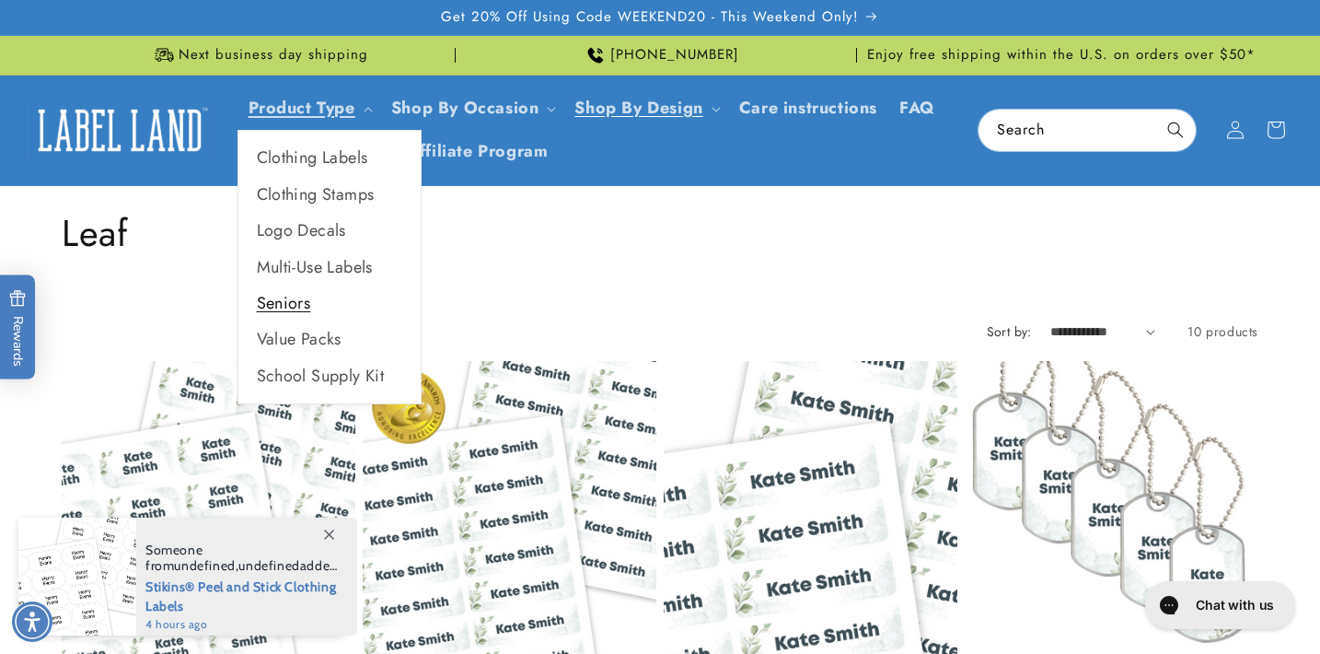
click at [289, 321] on link "Seniors" at bounding box center [329, 303] width 182 height 36
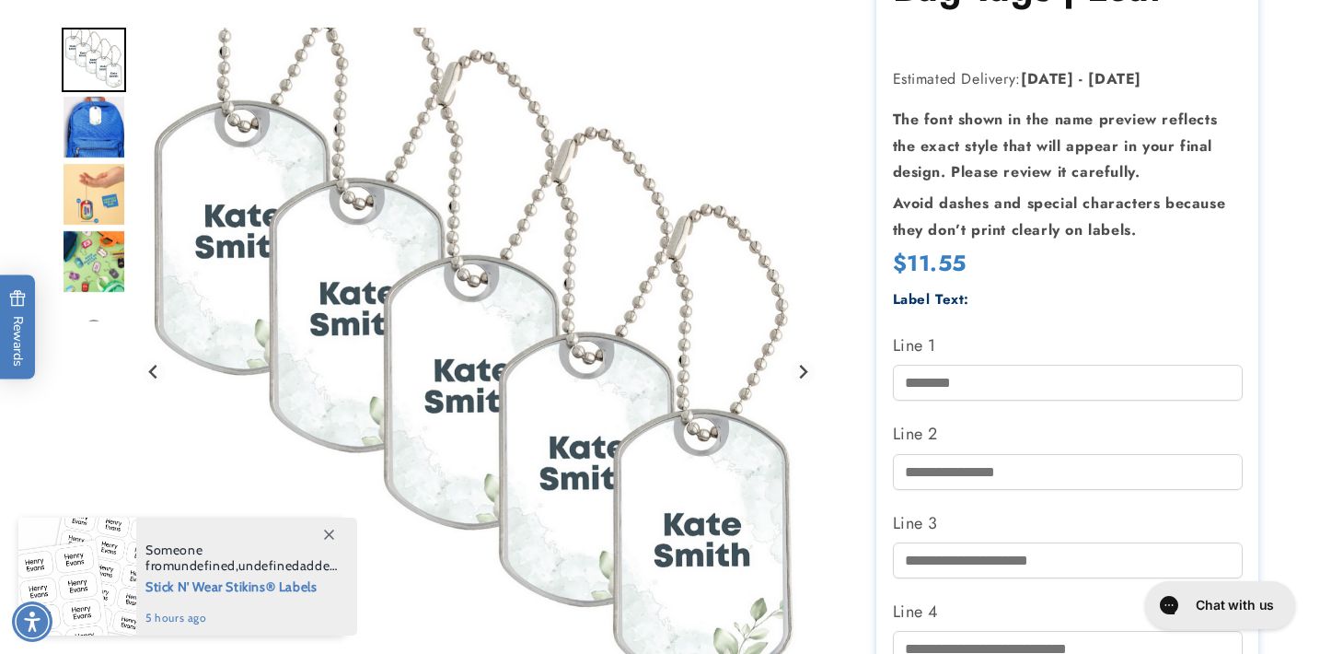
scroll to position [287, 0]
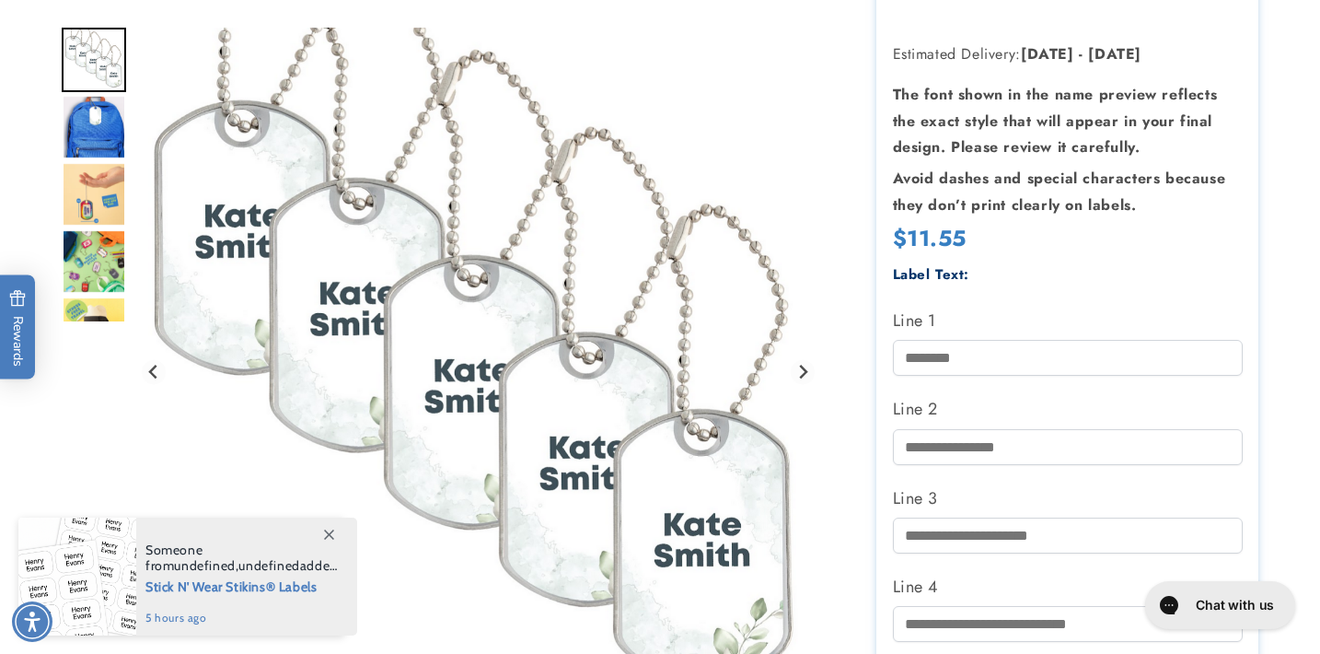
click at [90, 203] on img "Go to slide 3" at bounding box center [94, 194] width 64 height 64
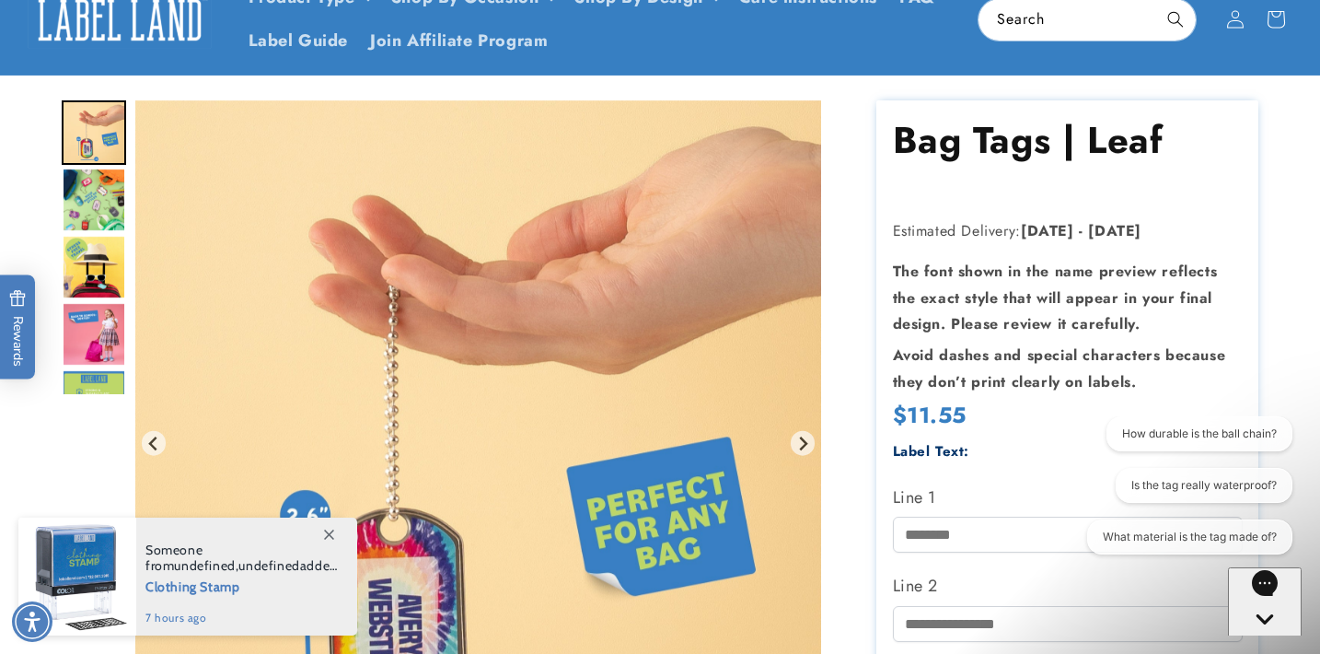
scroll to position [0, 0]
